Goal: Find specific page/section: Find specific page/section

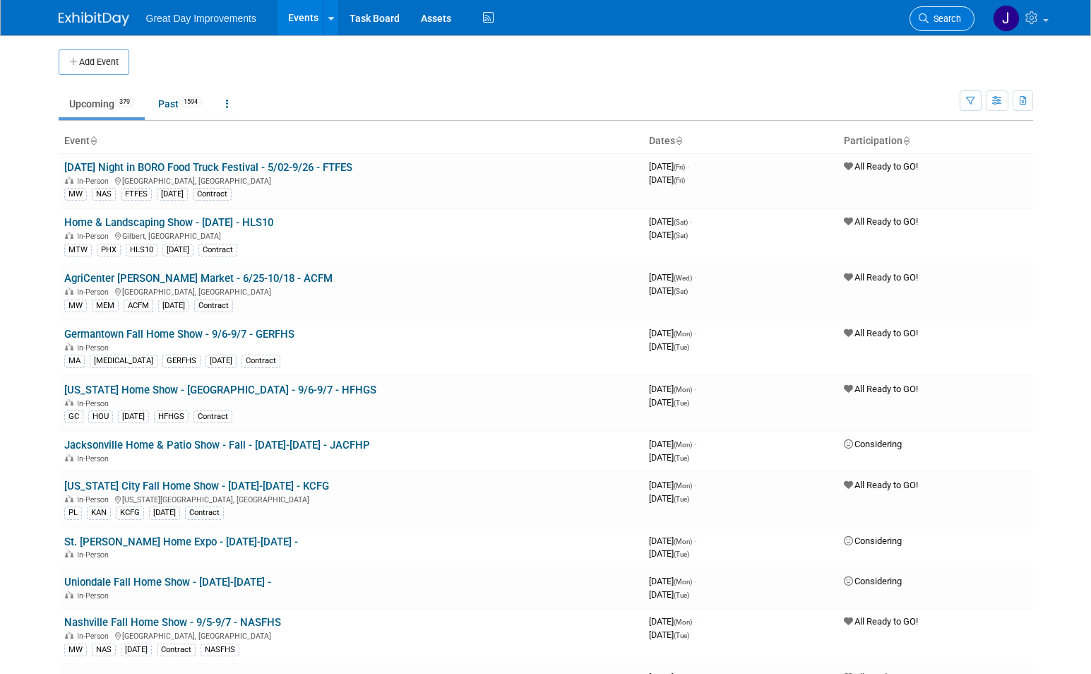
click at [941, 16] on span "Search" at bounding box center [945, 18] width 32 height 11
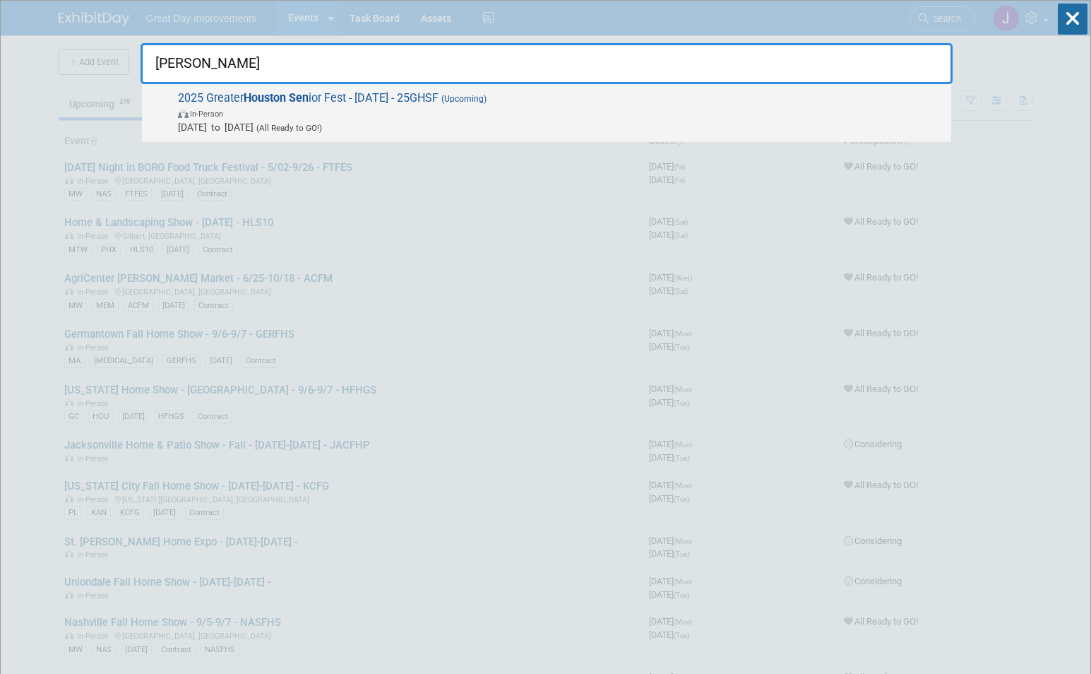
type input "[PERSON_NAME]"
click at [437, 109] on span "In-Person" at bounding box center [561, 113] width 766 height 14
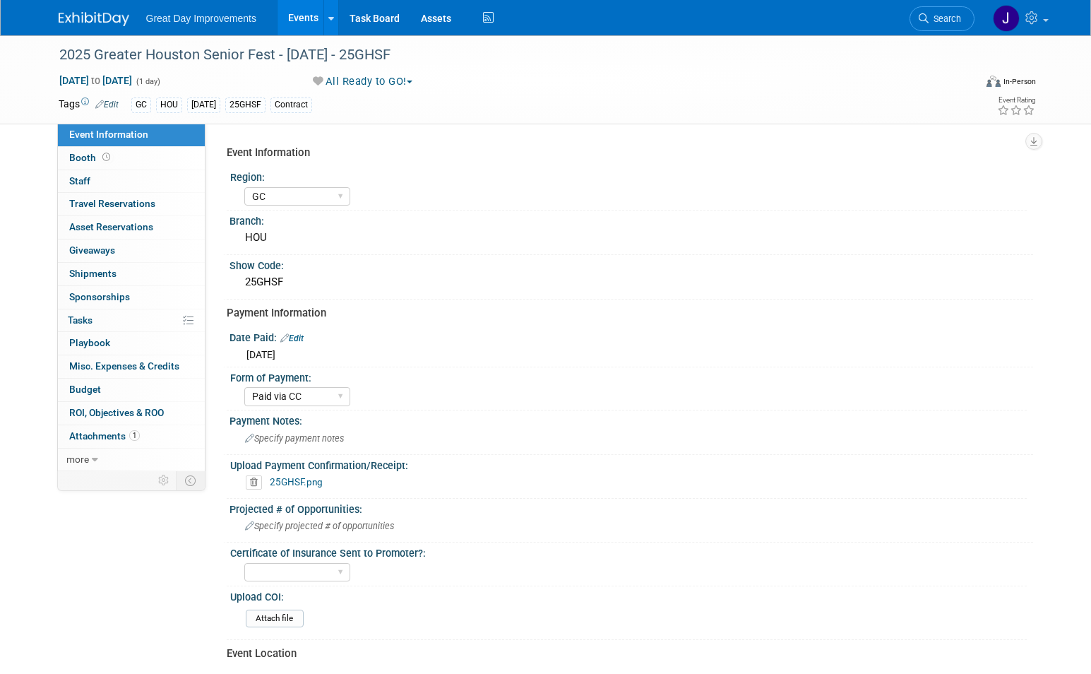
select select "GC"
select select "Paid via CC"
drag, startPoint x: 407, startPoint y: 53, endPoint x: 62, endPoint y: 54, distance: 344.7
click at [62, 54] on div "2025 Greater Houston Senior Fest - [DATE] - 25GHSF" at bounding box center [503, 54] width 899 height 25
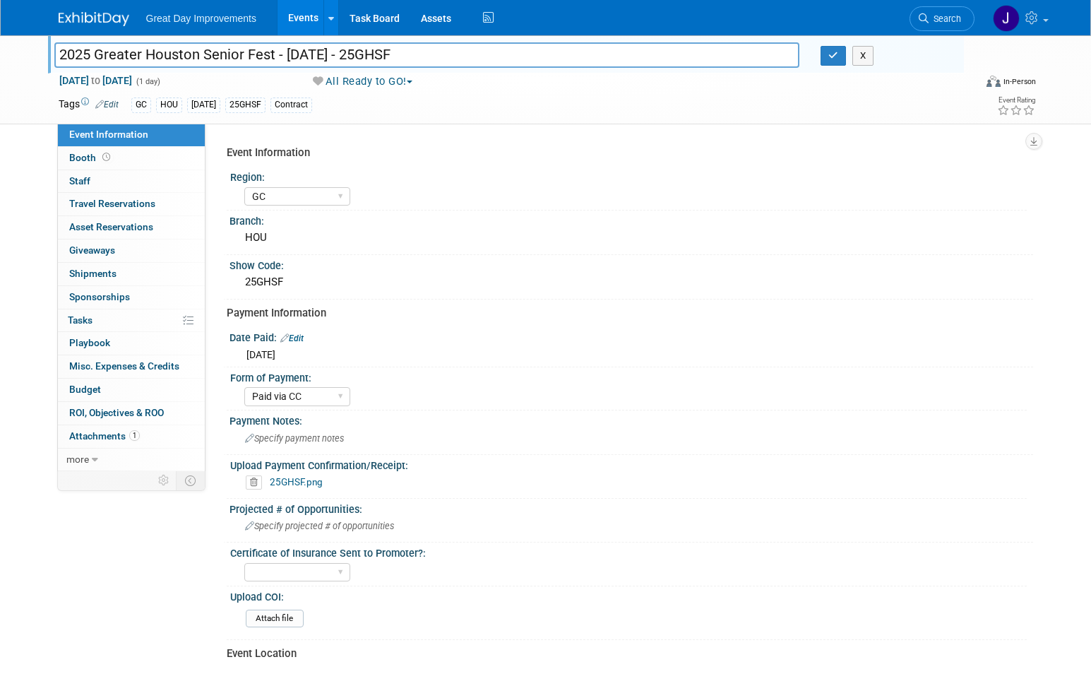
click at [69, 54] on input "2025 Greater Houston Senior Fest - [DATE] - 25GHSF" at bounding box center [427, 54] width 746 height 25
drag, startPoint x: 69, startPoint y: 54, endPoint x: 374, endPoint y: 54, distance: 305.1
click at [374, 54] on input "2025 Greater Houston Senior Fest - [DATE] - 25GHSF" at bounding box center [427, 54] width 746 height 25
